Goal: Information Seeking & Learning: Understand process/instructions

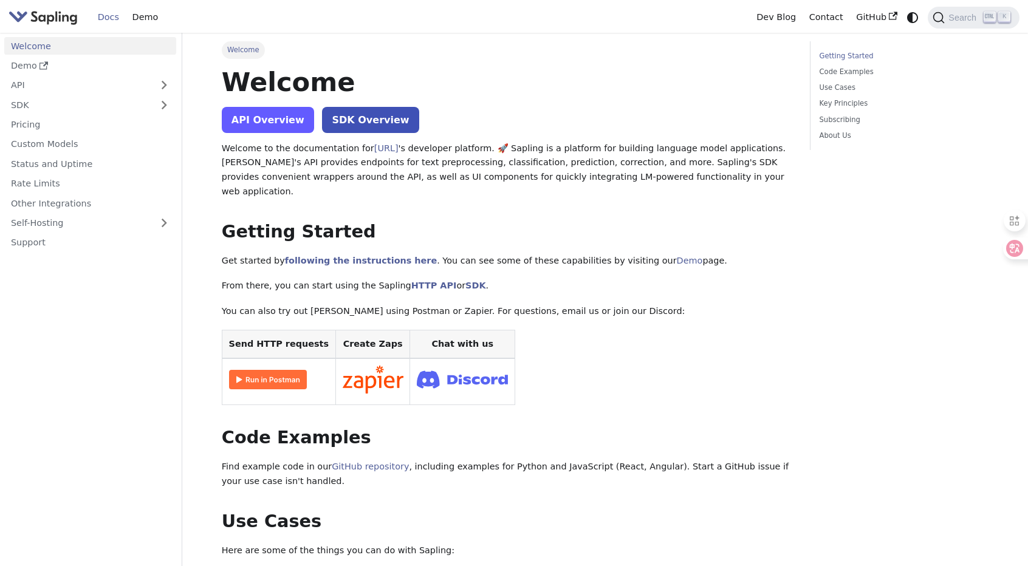
click at [287, 126] on link "API Overview" at bounding box center [268, 120] width 92 height 26
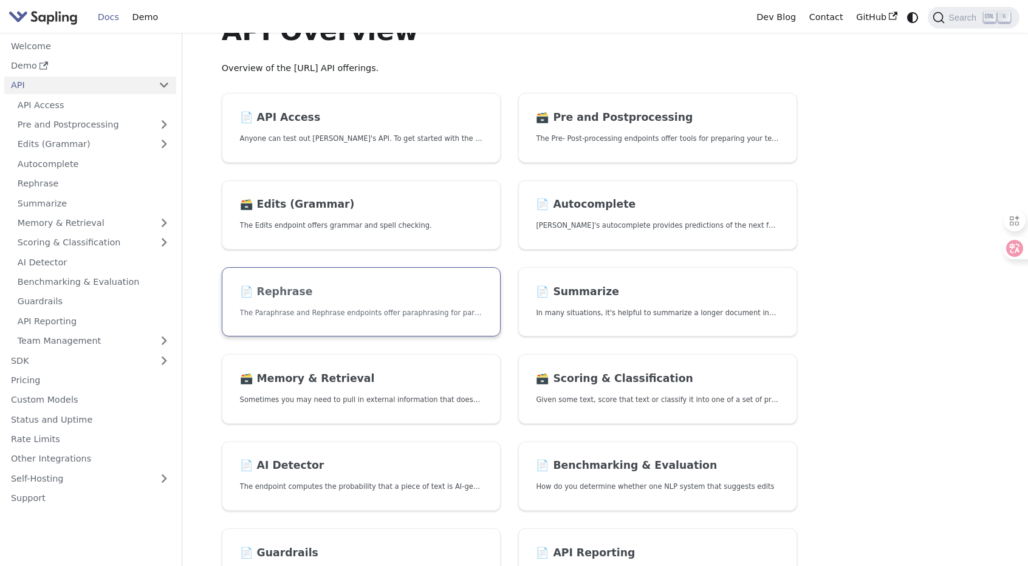
scroll to position [243, 0]
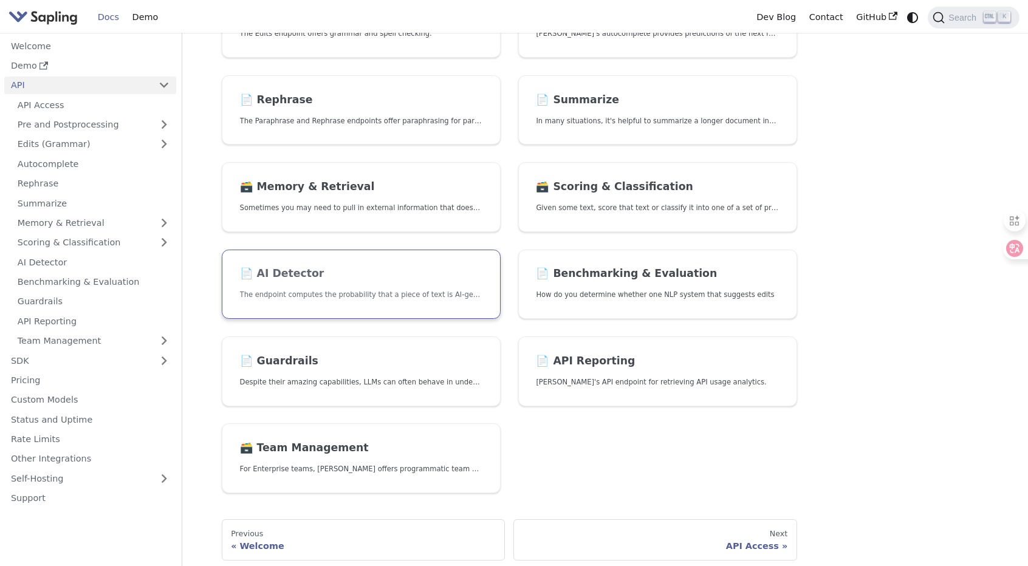
click at [375, 278] on h2 "📄️ AI Detector" at bounding box center [361, 273] width 242 height 13
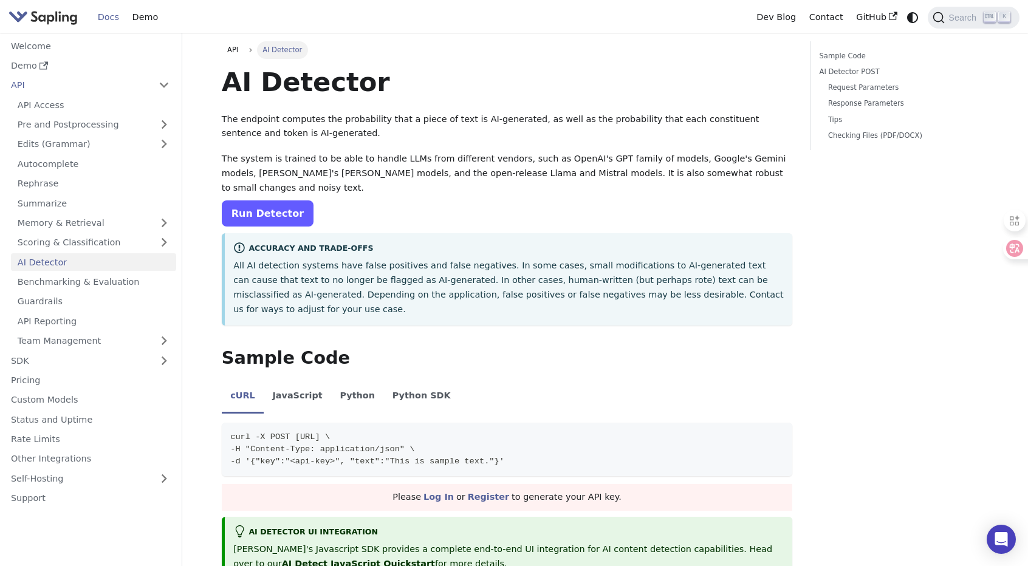
click at [296, 213] on link "Run Detector" at bounding box center [268, 213] width 92 height 26
